Goal: Transaction & Acquisition: Purchase product/service

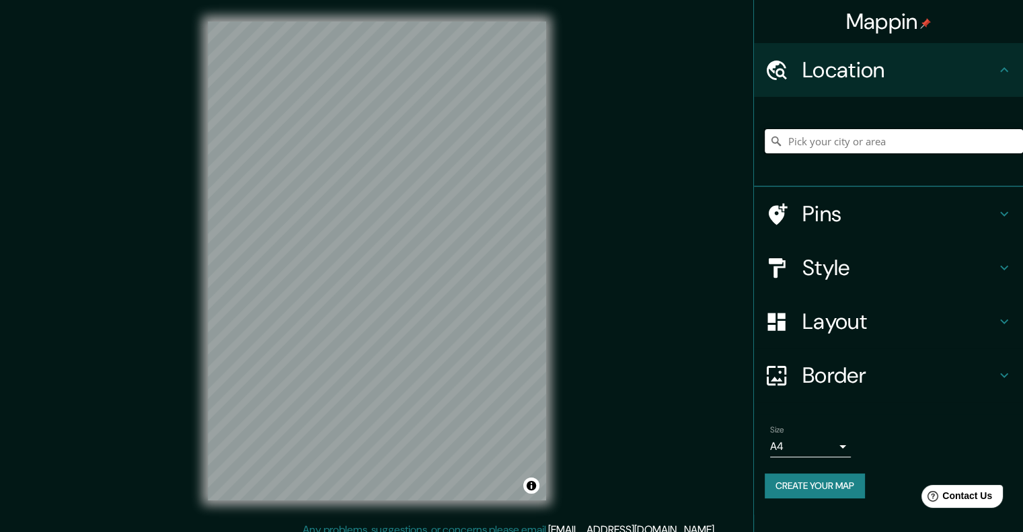
click at [806, 136] on input "Pick your city or area" at bounding box center [893, 141] width 258 height 24
click at [847, 143] on input "Pick your city or area" at bounding box center [893, 141] width 258 height 24
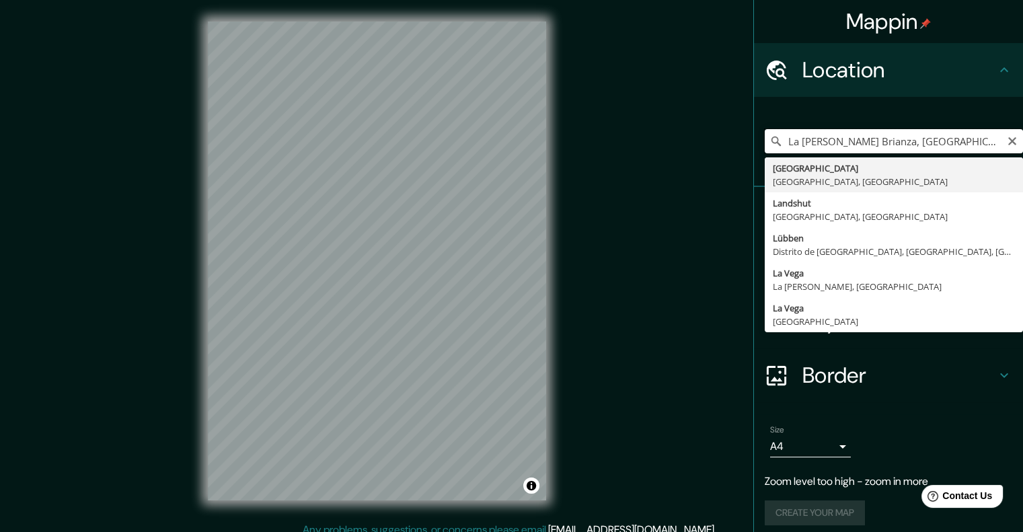
click at [823, 139] on input "La [PERSON_NAME] Brianza, [GEOGRAPHIC_DATA], [GEOGRAPHIC_DATA]" at bounding box center [893, 141] width 258 height 24
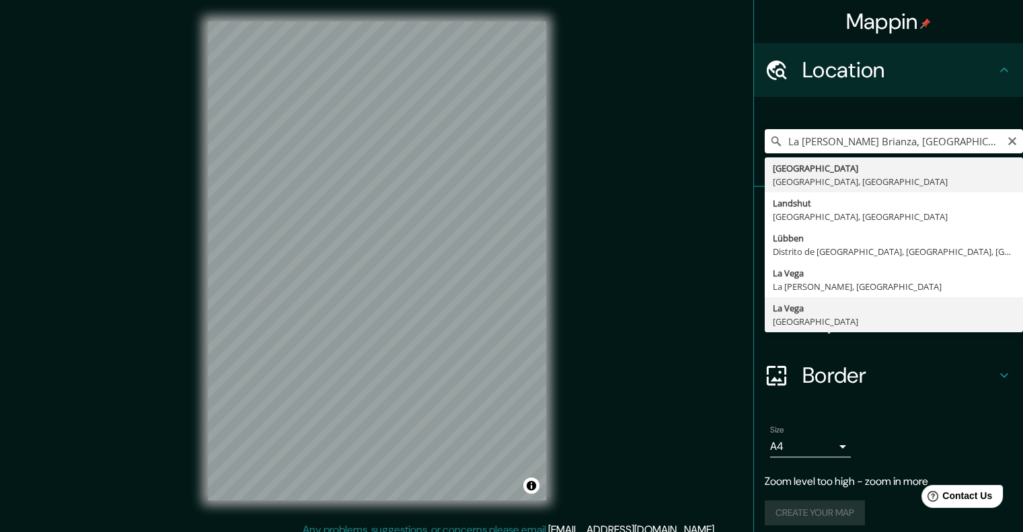
type input "La [PERSON_NAME], [GEOGRAPHIC_DATA]"
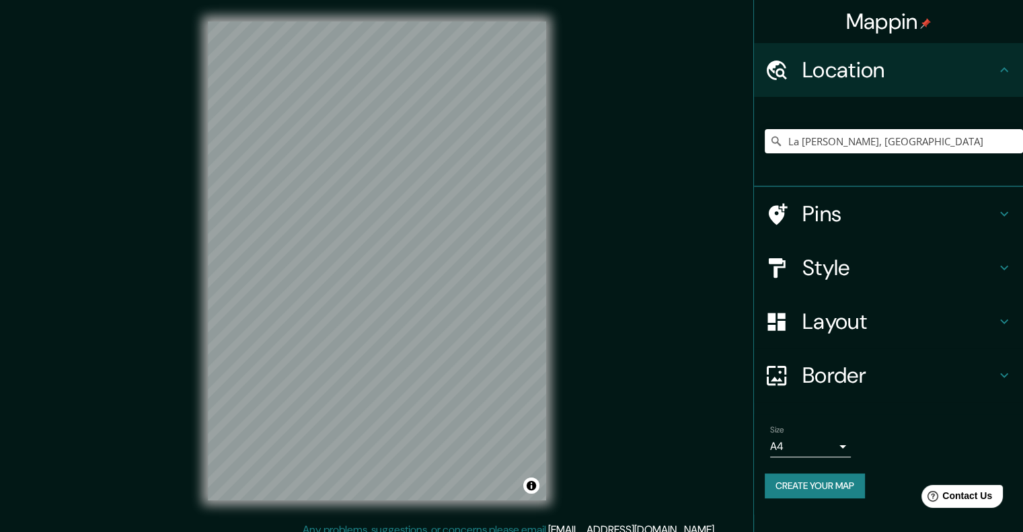
scroll to position [11, 0]
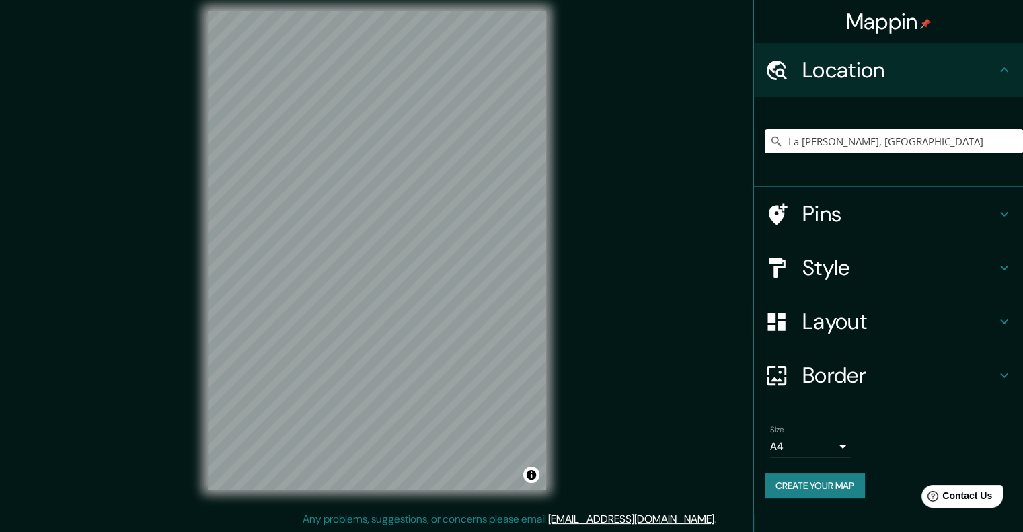
click at [867, 243] on div "Style" at bounding box center [888, 268] width 269 height 54
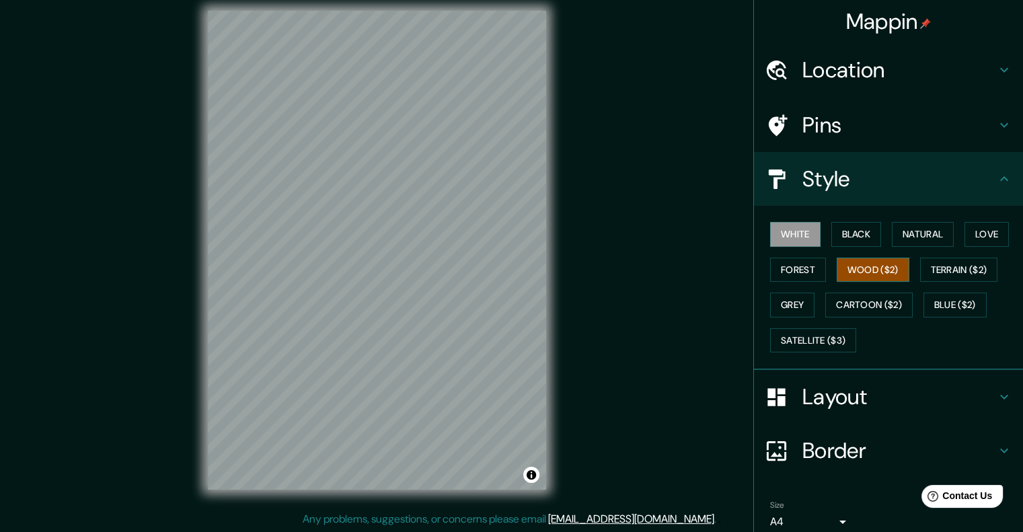
click at [841, 273] on button "Wood ($2)" at bounding box center [872, 270] width 73 height 25
click at [939, 260] on button "Terrain ($2)" at bounding box center [959, 270] width 78 height 25
click at [788, 233] on button "White" at bounding box center [795, 234] width 50 height 25
click at [853, 263] on button "Wood ($2)" at bounding box center [872, 270] width 73 height 25
click at [907, 232] on button "Natural" at bounding box center [923, 234] width 62 height 25
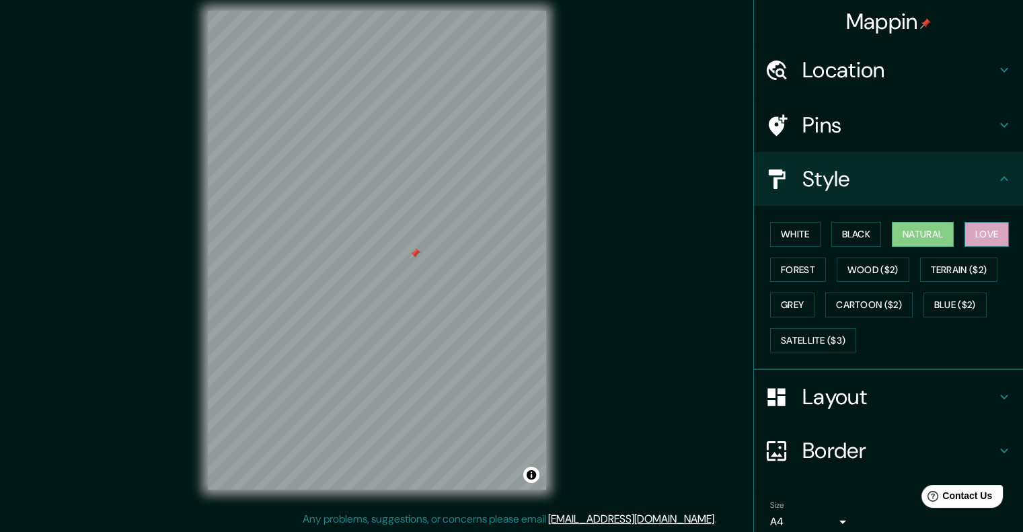
click at [972, 227] on button "Love" at bounding box center [986, 234] width 44 height 25
click at [957, 263] on button "Terrain ($2)" at bounding box center [959, 270] width 78 height 25
click at [970, 225] on button "Love" at bounding box center [986, 234] width 44 height 25
click at [942, 299] on button "Blue ($2)" at bounding box center [954, 304] width 63 height 25
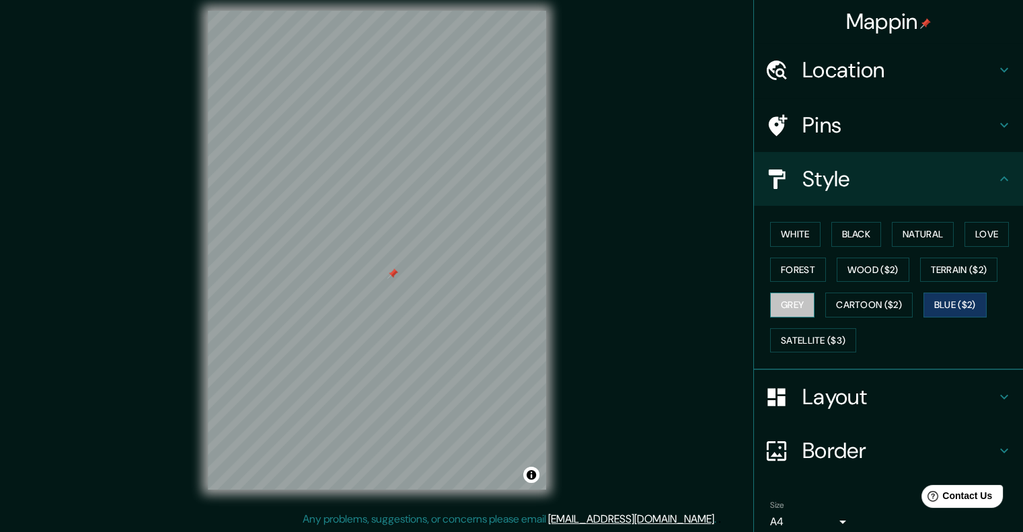
click at [770, 299] on button "Grey" at bounding box center [792, 304] width 44 height 25
click at [772, 268] on button "Forest" at bounding box center [798, 270] width 56 height 25
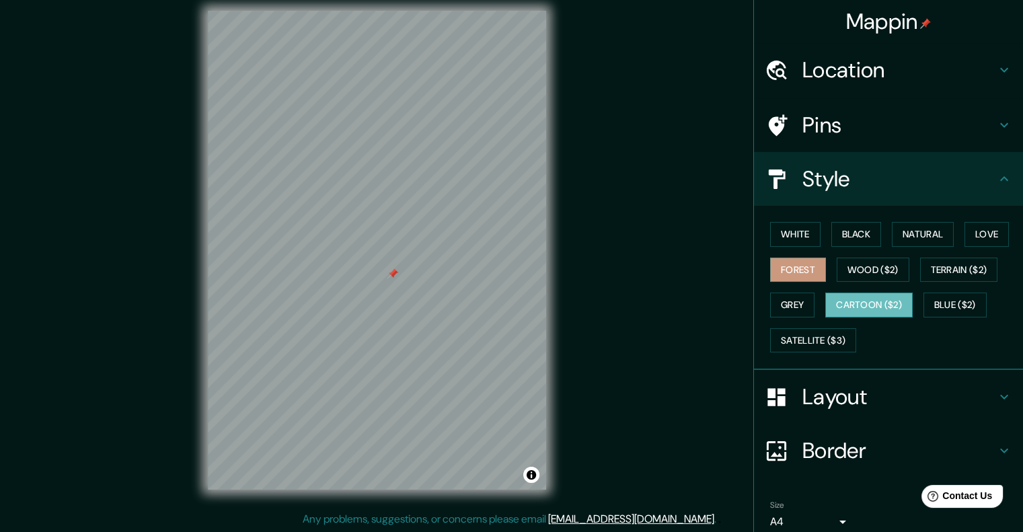
click at [857, 298] on button "Cartoon ($2)" at bounding box center [868, 304] width 87 height 25
click at [833, 225] on button "Black" at bounding box center [856, 234] width 50 height 25
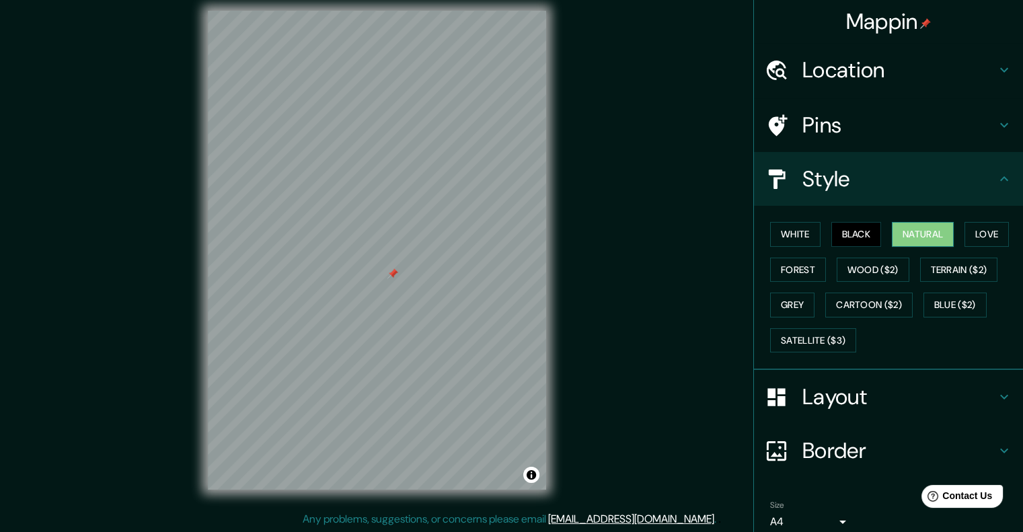
click at [909, 232] on button "Natural" at bounding box center [923, 234] width 62 height 25
click at [982, 233] on button "Love" at bounding box center [986, 234] width 44 height 25
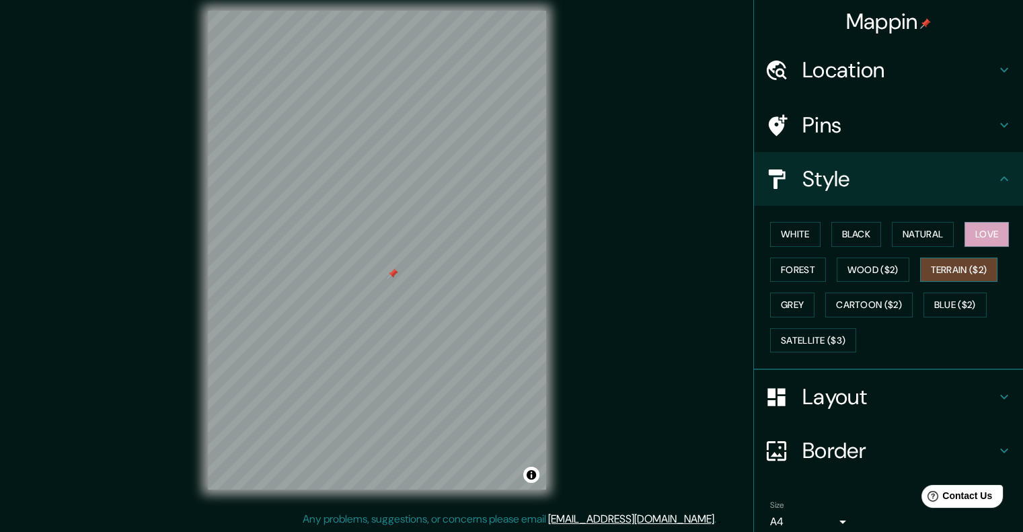
click at [963, 268] on button "Terrain ($2)" at bounding box center [959, 270] width 78 height 25
click at [948, 297] on button "Blue ($2)" at bounding box center [954, 304] width 63 height 25
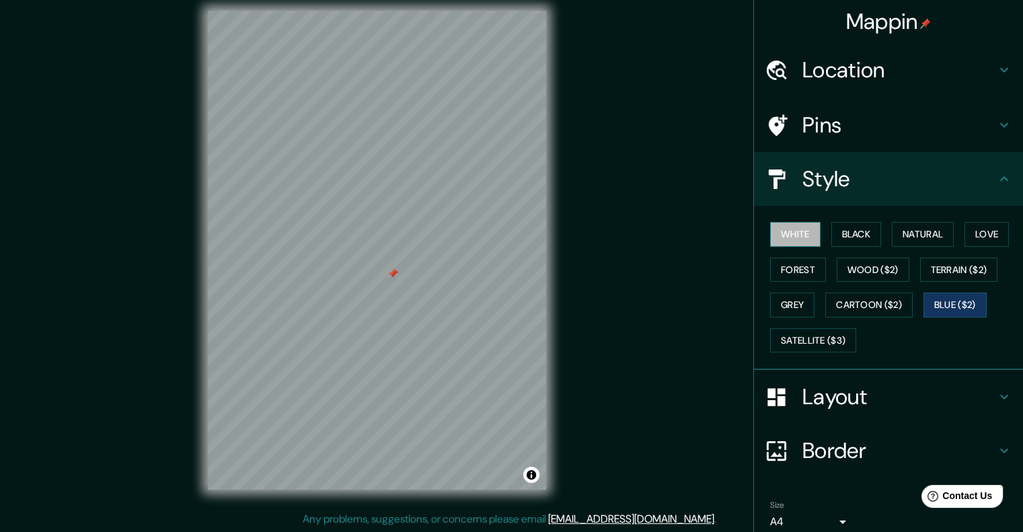
click at [775, 233] on button "White" at bounding box center [795, 234] width 50 height 25
click at [379, 276] on div at bounding box center [384, 272] width 11 height 11
click at [379, 272] on div at bounding box center [377, 271] width 11 height 11
click at [389, 276] on div at bounding box center [389, 277] width 11 height 11
